Goal: Find specific page/section: Find specific page/section

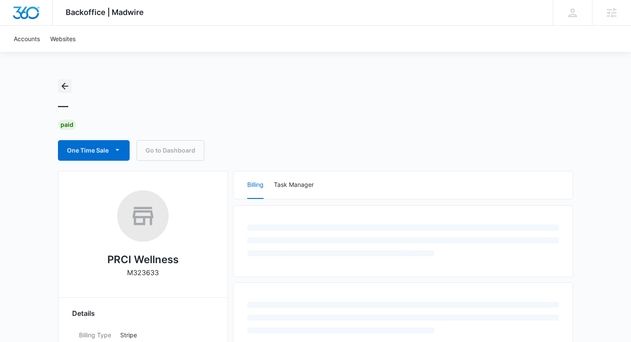
click at [66, 84] on icon "Back" at bounding box center [65, 86] width 10 height 10
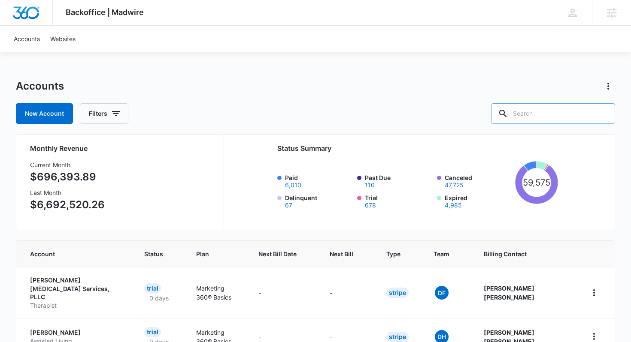
click at [553, 111] on input "text" at bounding box center [553, 113] width 124 height 21
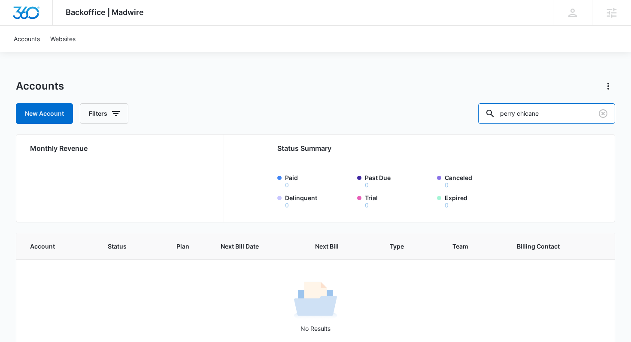
drag, startPoint x: 570, startPoint y: 116, endPoint x: 402, endPoint y: 97, distance: 169.8
click at [402, 97] on div "Accounts New Account Filters perry chicane" at bounding box center [315, 101] width 599 height 45
paste input "M323633"
type input "M323633"
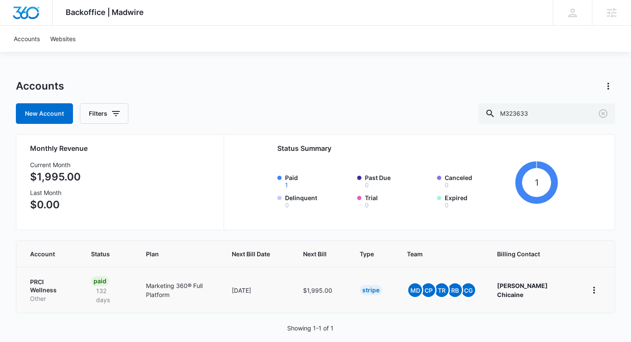
click at [284, 299] on td "[DATE]" at bounding box center [256, 290] width 71 height 46
click at [201, 284] on p "Marketing 360® Full Platform" at bounding box center [178, 290] width 65 height 18
click at [45, 281] on p "PRCI Wellness" at bounding box center [50, 286] width 40 height 17
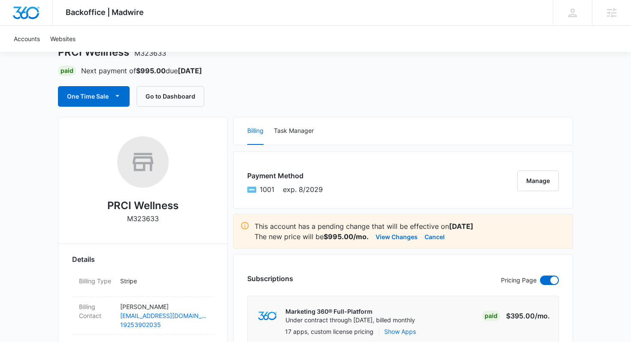
scroll to position [27, 0]
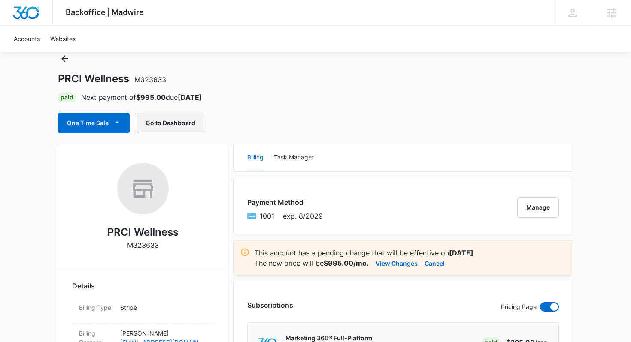
click at [174, 125] on button "Go to Dashboard" at bounding box center [170, 123] width 68 height 21
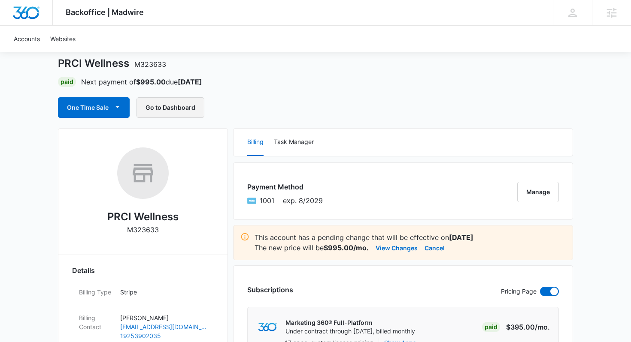
scroll to position [0, 0]
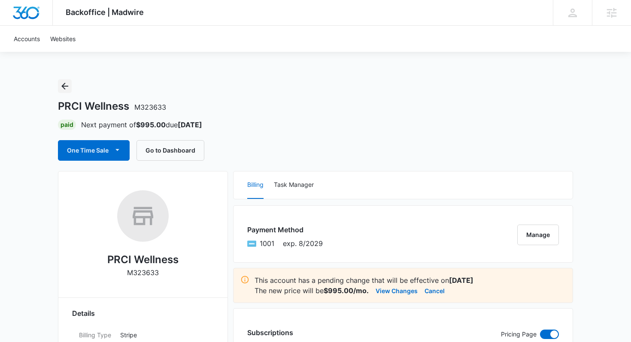
click at [63, 87] on icon "Back" at bounding box center [65, 86] width 10 height 10
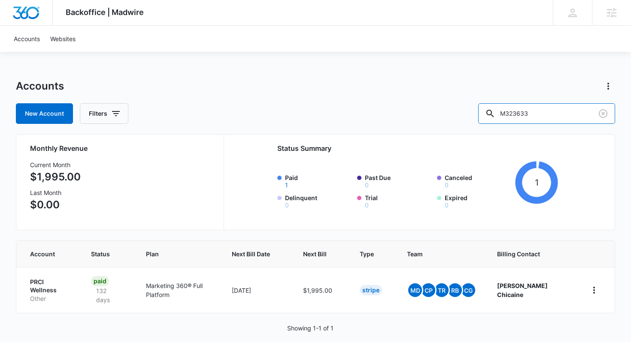
drag, startPoint x: 571, startPoint y: 116, endPoint x: 462, endPoint y: 115, distance: 109.9
click at [462, 115] on div "New Account Filters M323633" at bounding box center [315, 113] width 599 height 21
type input "spa"
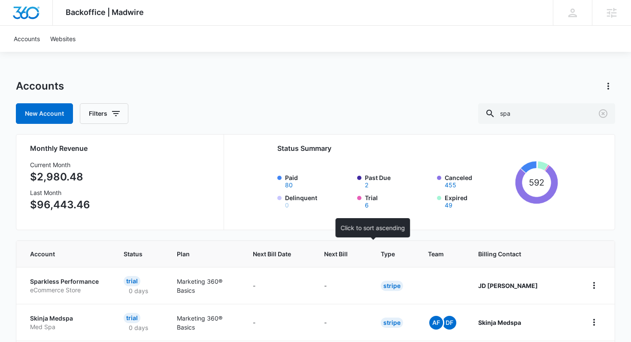
click at [348, 256] on span "Next Bill" at bounding box center [336, 254] width 24 height 9
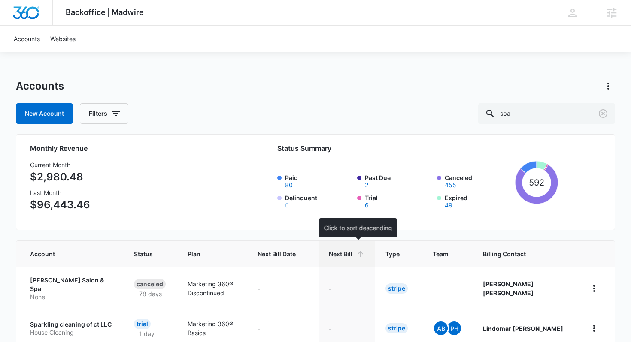
click at [365, 254] on icon at bounding box center [360, 254] width 9 height 9
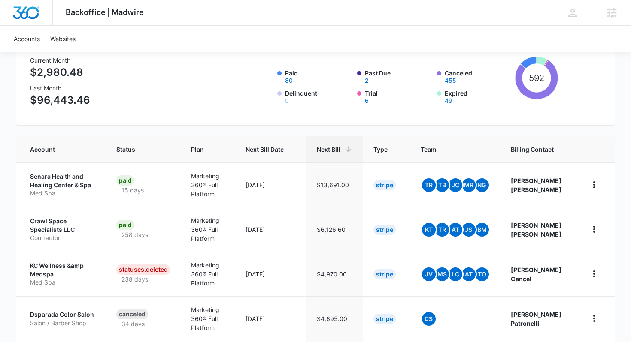
scroll to position [157, 0]
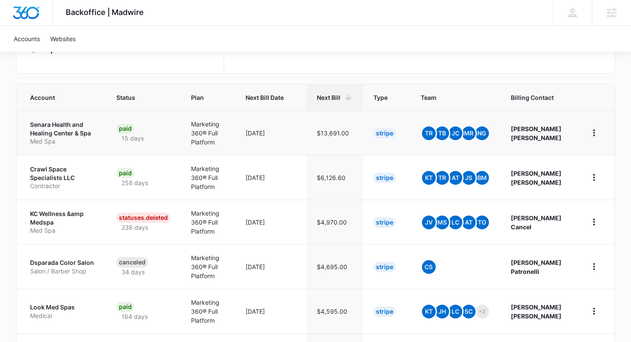
click at [64, 136] on p "Senara Health and Healing Center & Spa" at bounding box center [63, 129] width 66 height 17
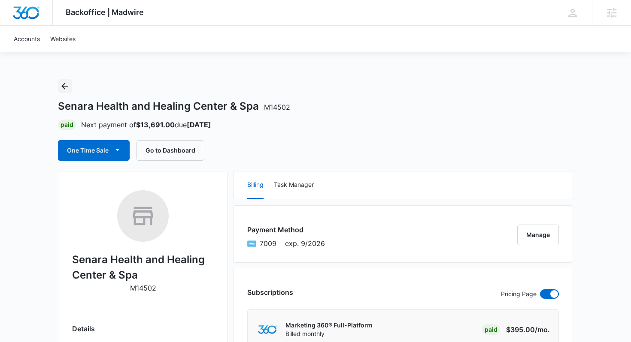
click at [67, 87] on icon "Back" at bounding box center [65, 86] width 10 height 10
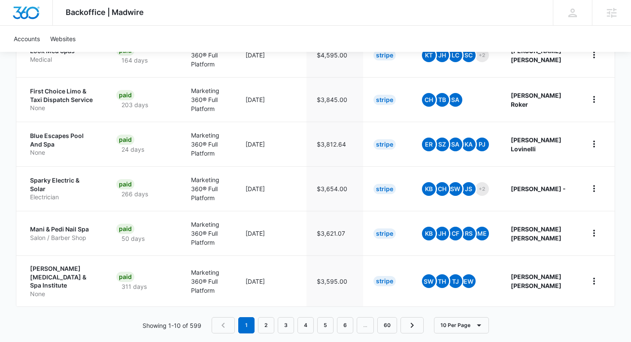
scroll to position [412, 0]
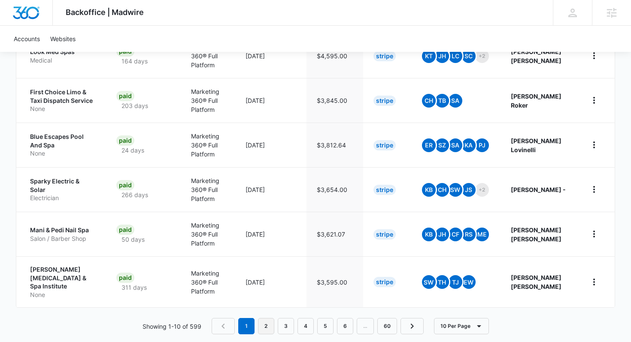
click at [268, 318] on link "2" at bounding box center [266, 326] width 16 height 16
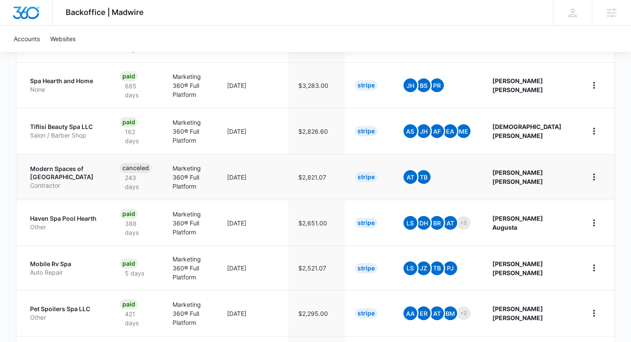
scroll to position [245, 0]
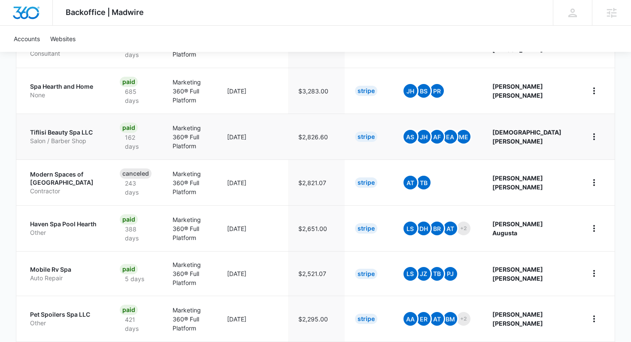
click at [48, 130] on p "Tiflisi Beauty Spa LLC" at bounding box center [64, 132] width 69 height 9
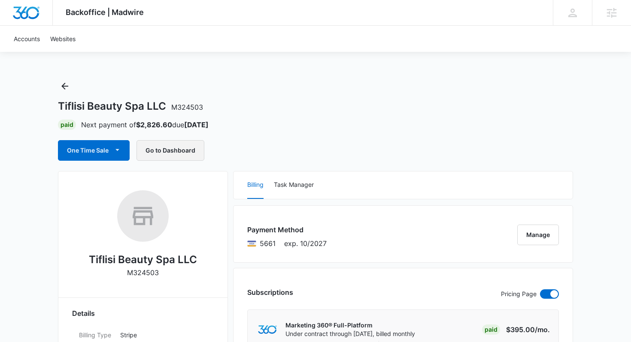
click at [182, 143] on button "Go to Dashboard" at bounding box center [170, 150] width 68 height 21
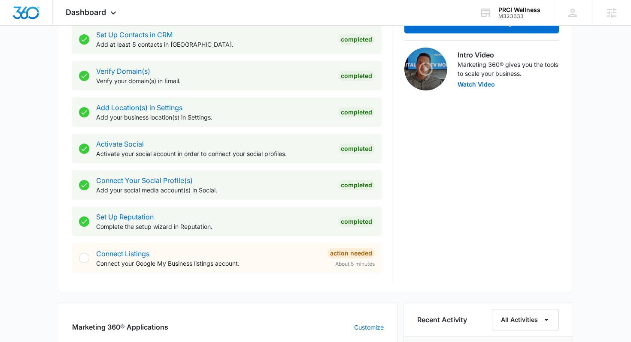
scroll to position [556, 0]
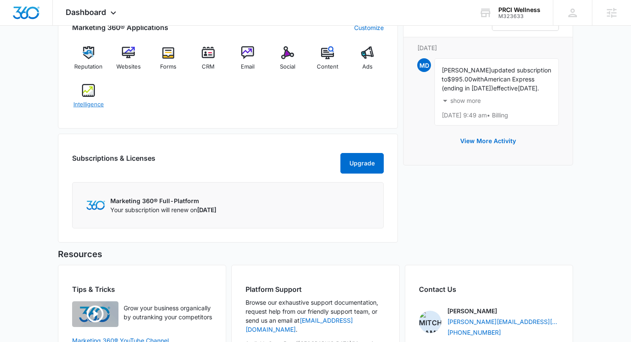
click at [88, 86] on img at bounding box center [88, 90] width 13 height 13
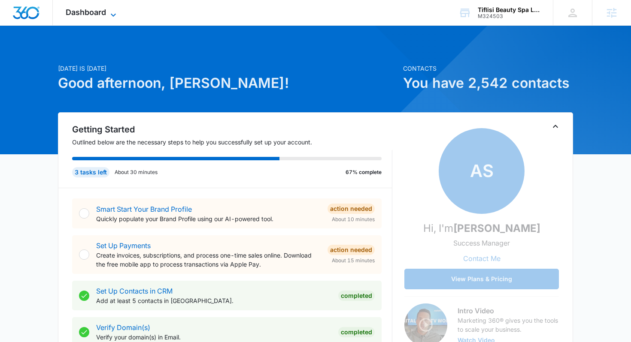
click at [101, 16] on span "Dashboard" at bounding box center [86, 12] width 40 height 9
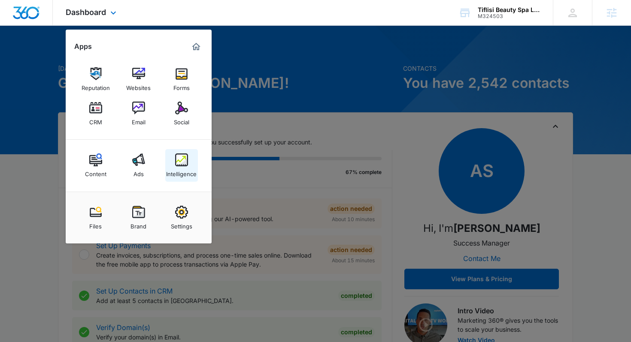
click at [184, 161] on img at bounding box center [181, 160] width 13 height 13
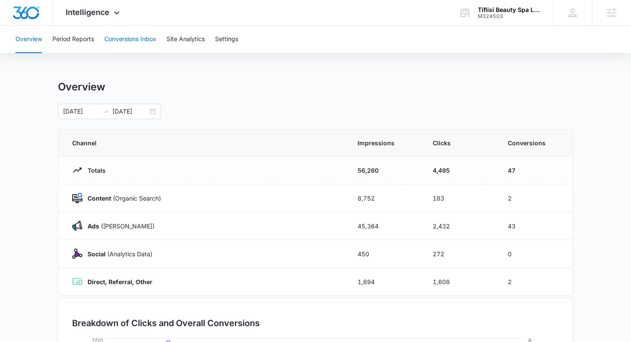
click at [154, 42] on button "Conversions Inbox" at bounding box center [130, 39] width 52 height 27
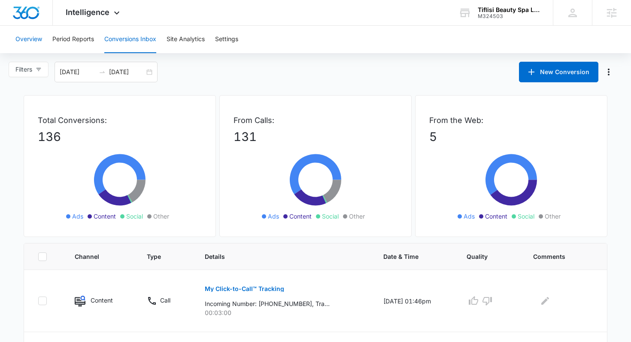
click at [31, 36] on button "Overview" at bounding box center [28, 39] width 27 height 27
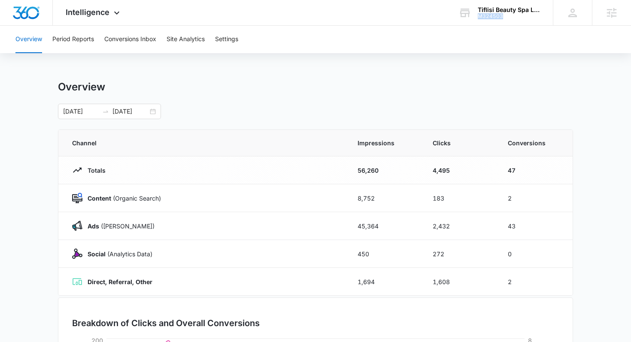
click at [483, 14] on div "M324503" at bounding box center [509, 16] width 63 height 6
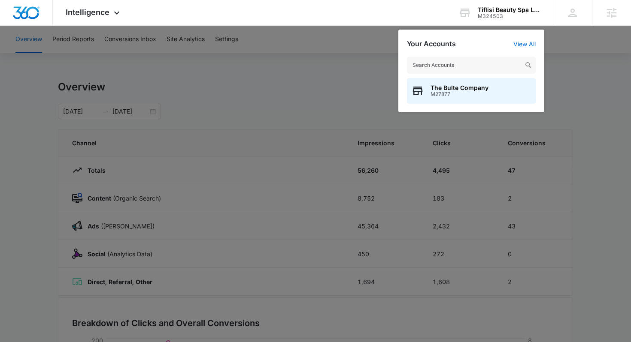
click at [483, 14] on div "M324503" at bounding box center [509, 16] width 63 height 6
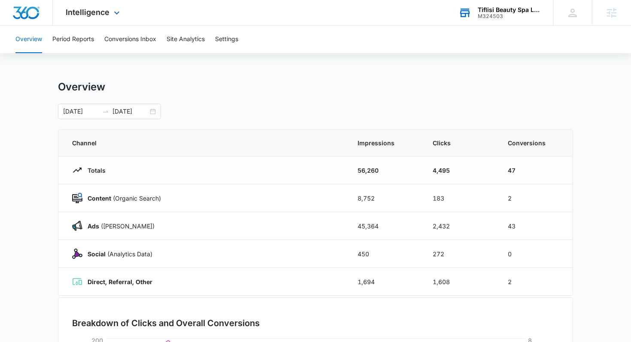
click at [493, 14] on div "M324503" at bounding box center [509, 16] width 63 height 6
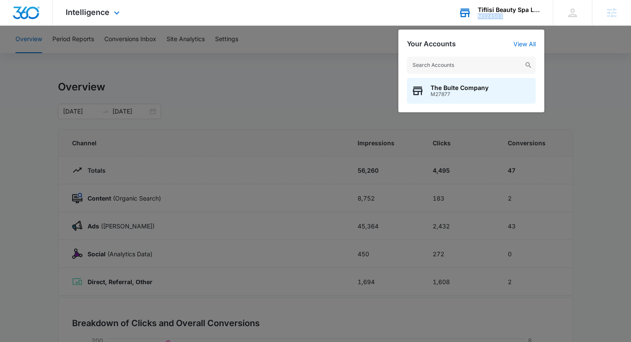
click at [493, 14] on div "M324503" at bounding box center [509, 16] width 63 height 6
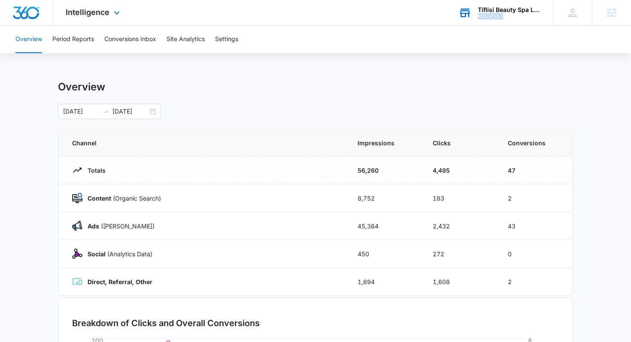
copy div "M324503"
